Goal: Task Accomplishment & Management: Use online tool/utility

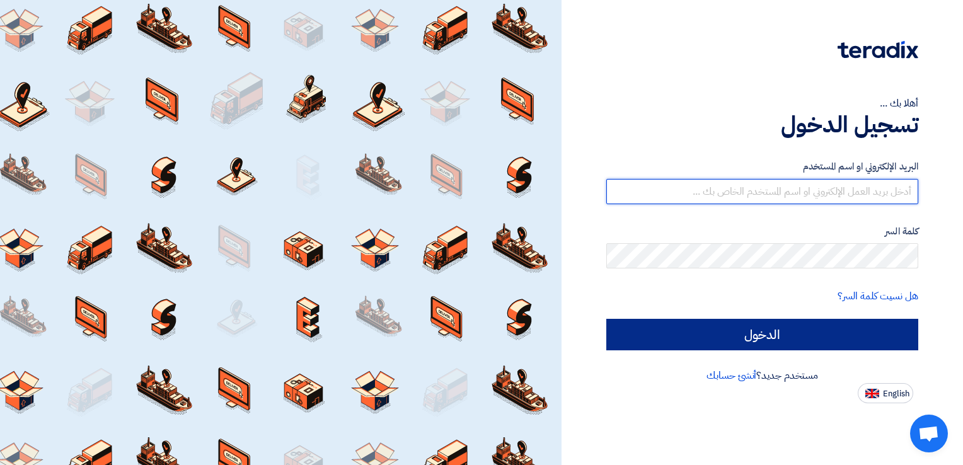
type input "[EMAIL_ADDRESS][DOMAIN_NAME]"
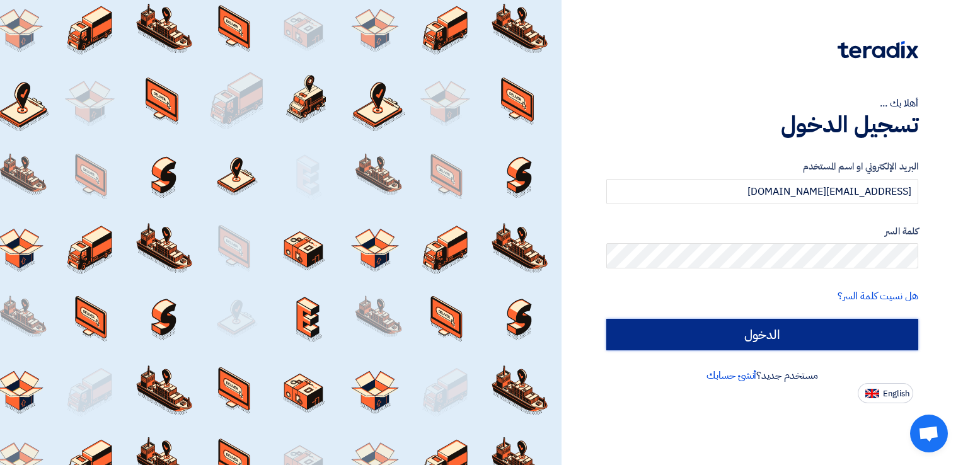
click at [800, 331] on input "الدخول" at bounding box center [762, 335] width 312 height 32
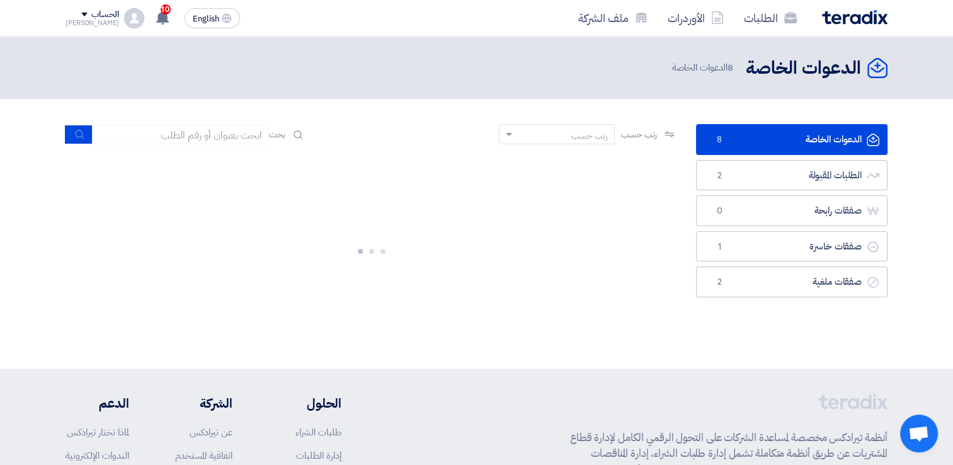
click at [773, 146] on link "الدعوات الخاصة الدعوات الخاصة 8" at bounding box center [792, 139] width 192 height 31
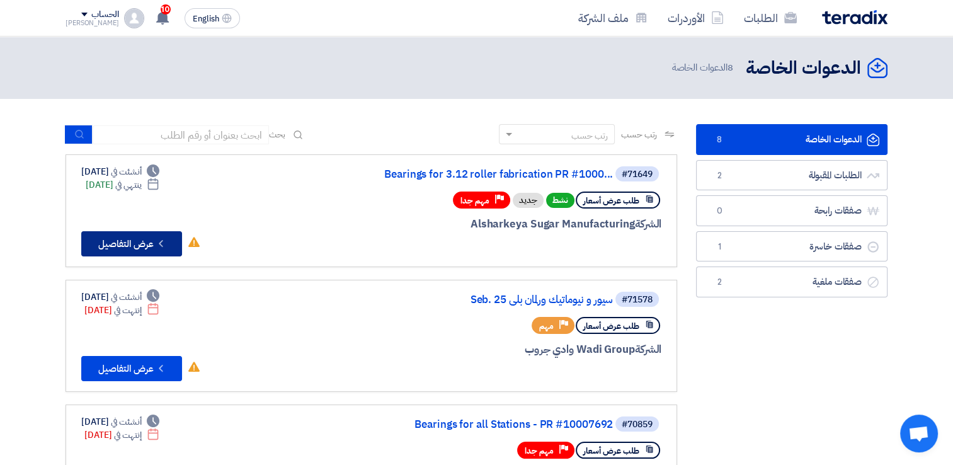
click at [130, 245] on button "Check details عرض التفاصيل" at bounding box center [131, 243] width 101 height 25
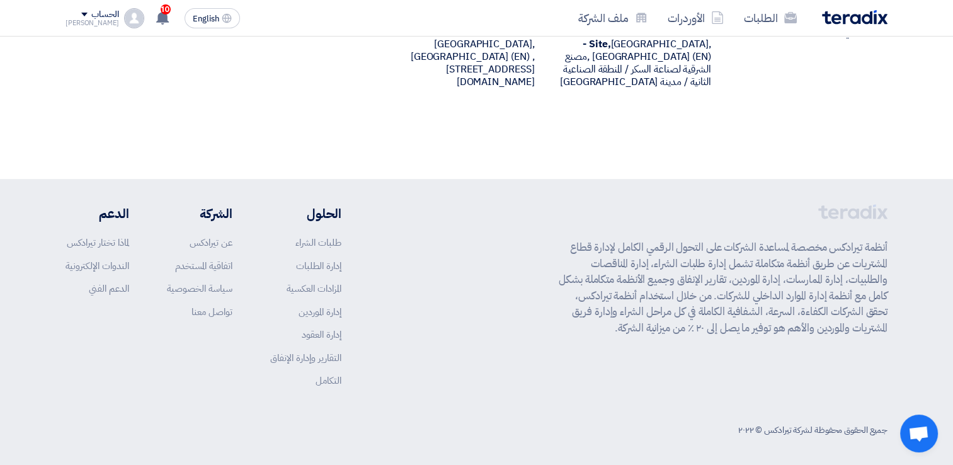
scroll to position [314, 0]
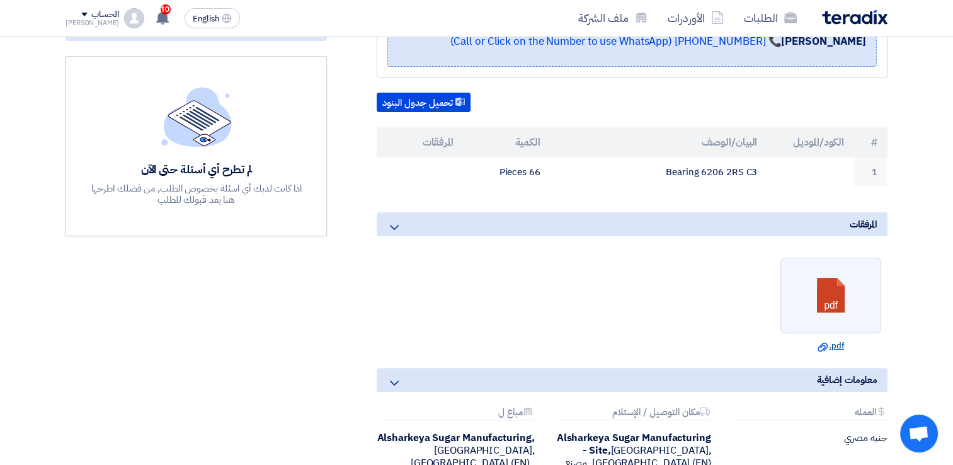
click at [832, 344] on link "Download file .pdf" at bounding box center [831, 346] width 93 height 13
